Goal: Navigation & Orientation: Find specific page/section

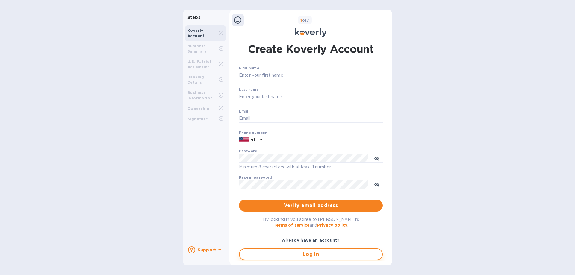
type input "[EMAIL_ADDRESS][DOMAIN_NAME]"
click at [316, 257] on span "Log in" at bounding box center [310, 254] width 133 height 7
